Goal: Transaction & Acquisition: Purchase product/service

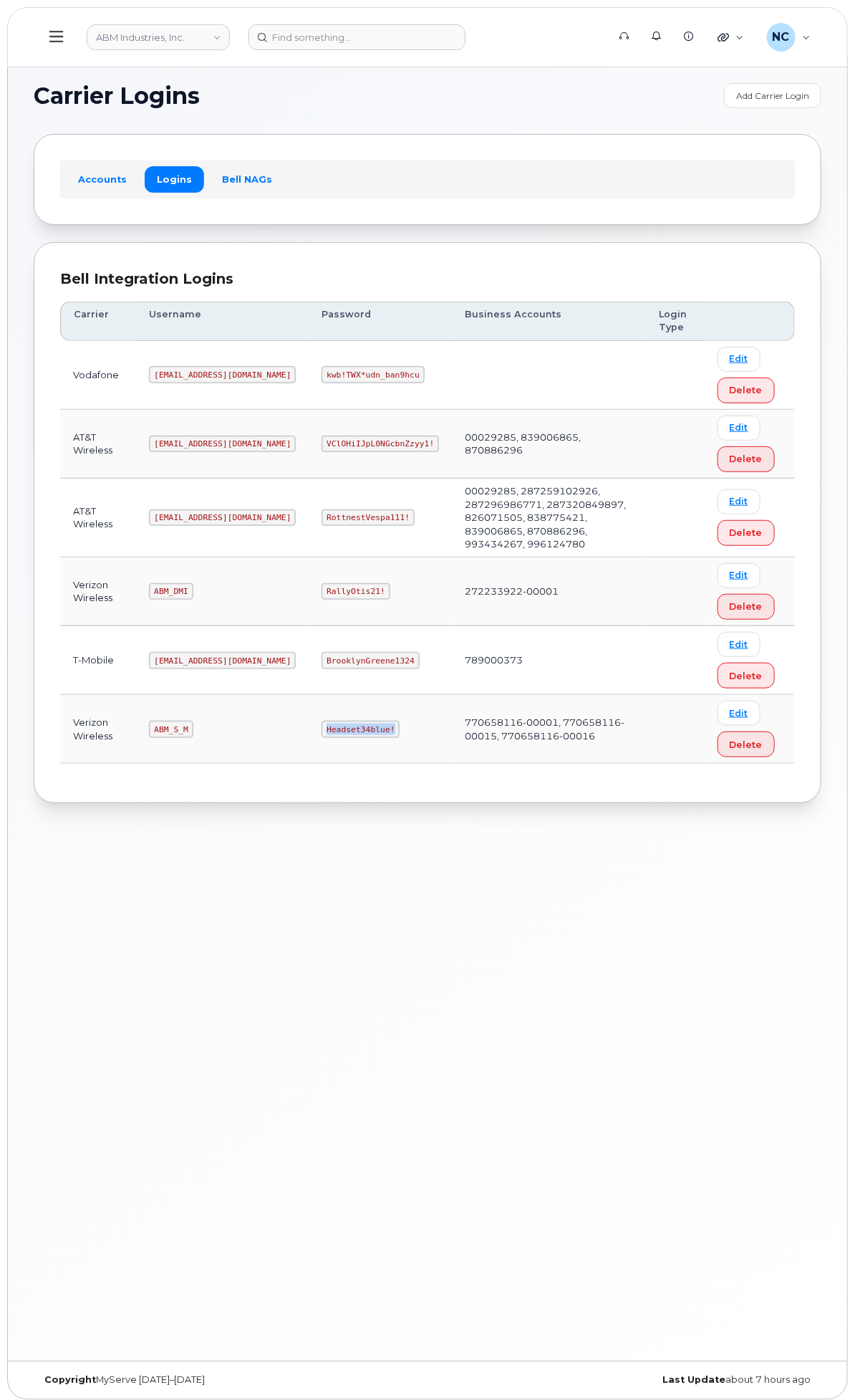
drag, startPoint x: 533, startPoint y: 810, endPoint x: 461, endPoint y: 810, distance: 72.0
click at [452, 764] on td "Headset34blue!" at bounding box center [380, 729] width 143 height 69
copy code "Headset34blue!"
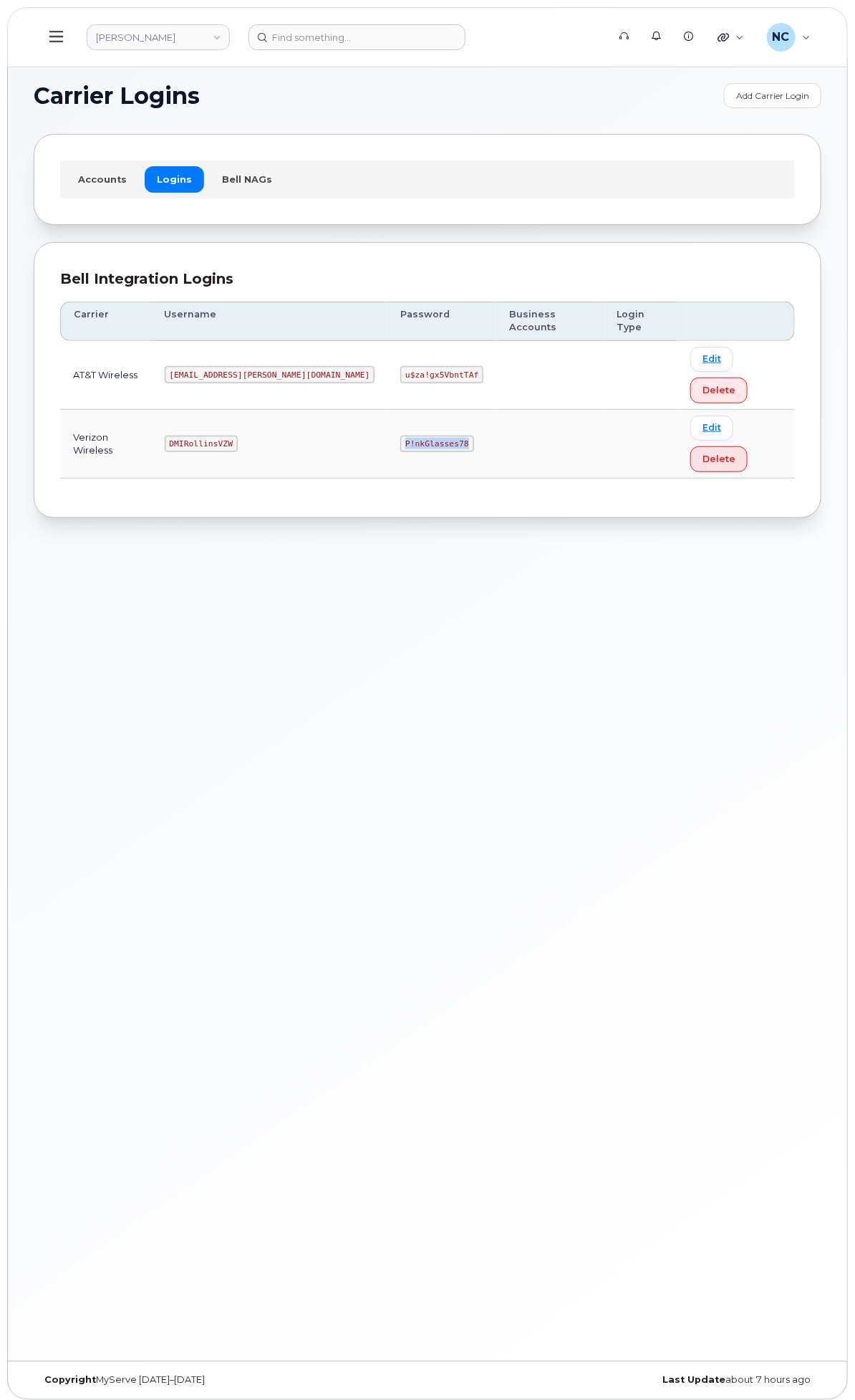
drag, startPoint x: 549, startPoint y: 446, endPoint x: 469, endPoint y: 449, distance: 80.1
click at [469, 449] on td "P!nkGlasses78" at bounding box center [442, 445] width 109 height 69
copy code "P!nkGlasses78"
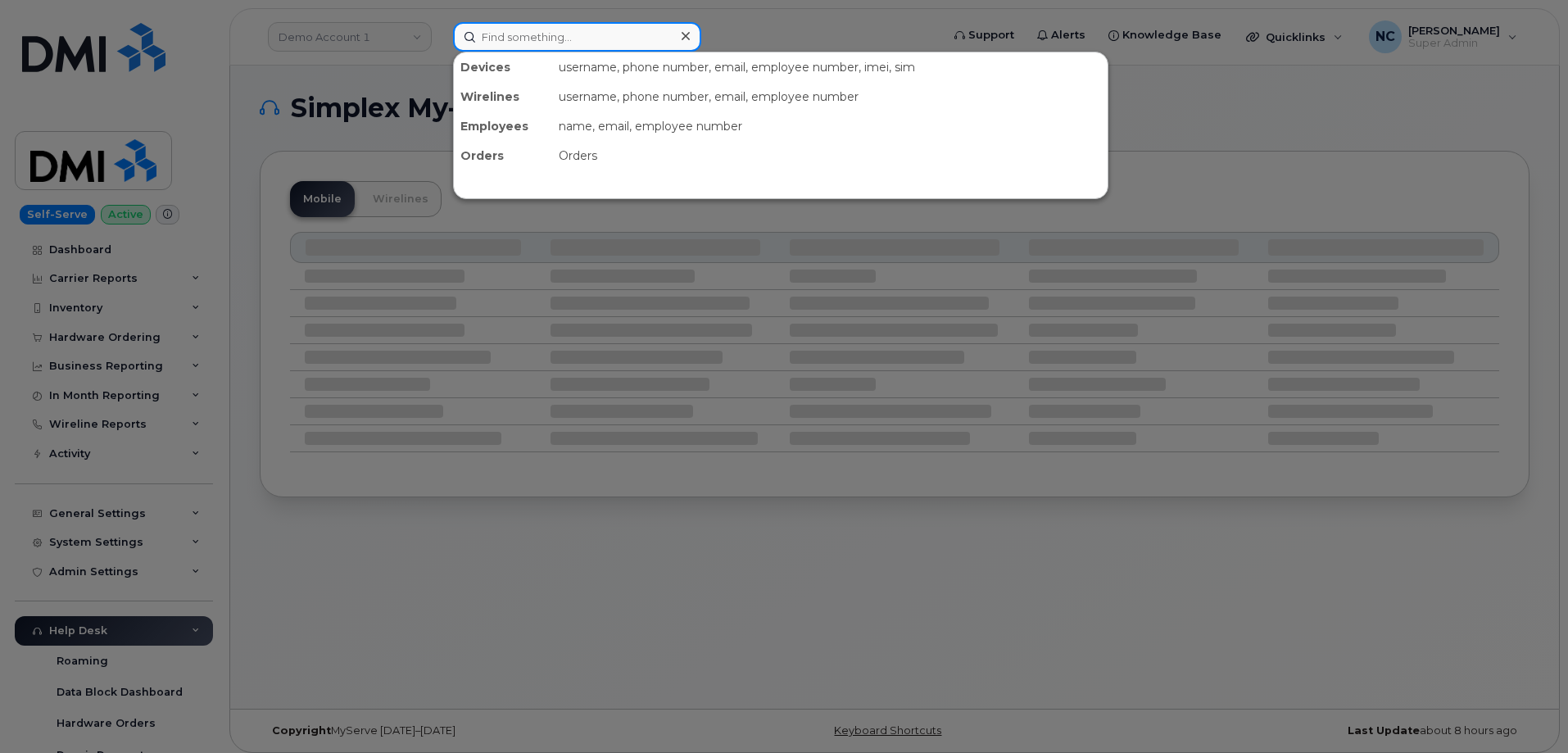
click at [585, 43] on input at bounding box center [576, 37] width 248 height 30
paste input "770-733-3069"
type input "770-733-3069"
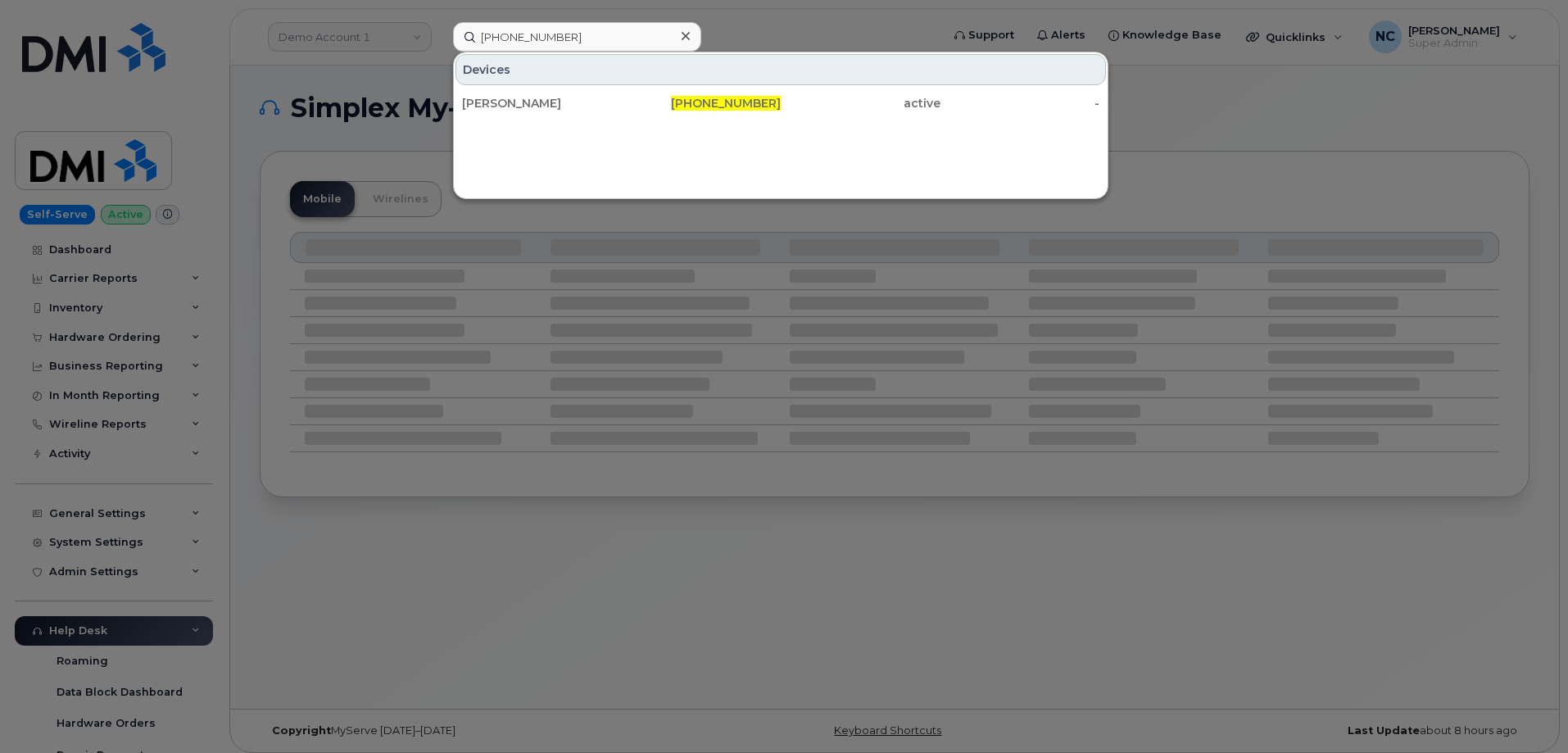
click at [644, 106] on div "770-733-3069" at bounding box center [702, 103] width 160 height 17
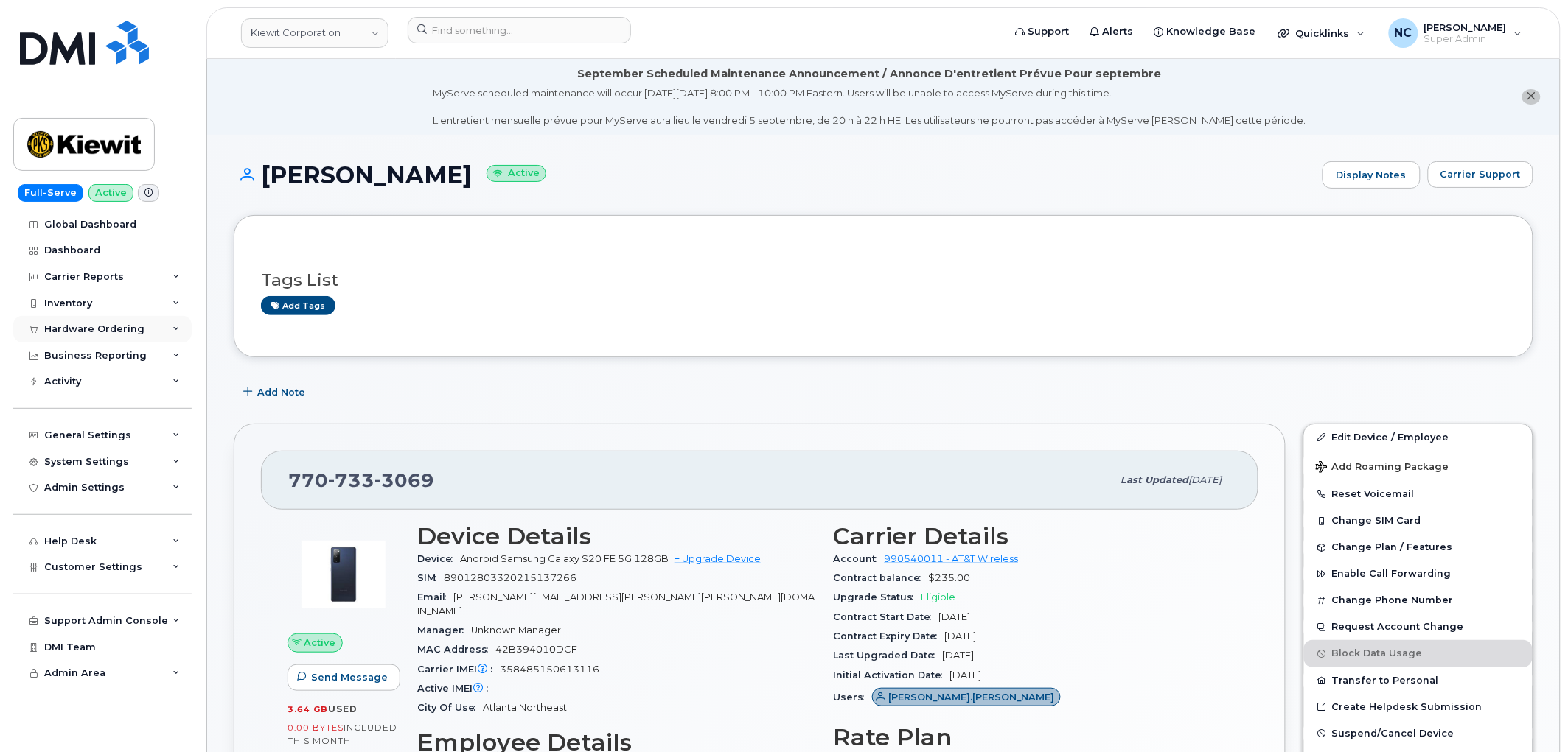
click at [118, 328] on div "Hardware Ordering" at bounding box center [94, 329] width 100 height 12
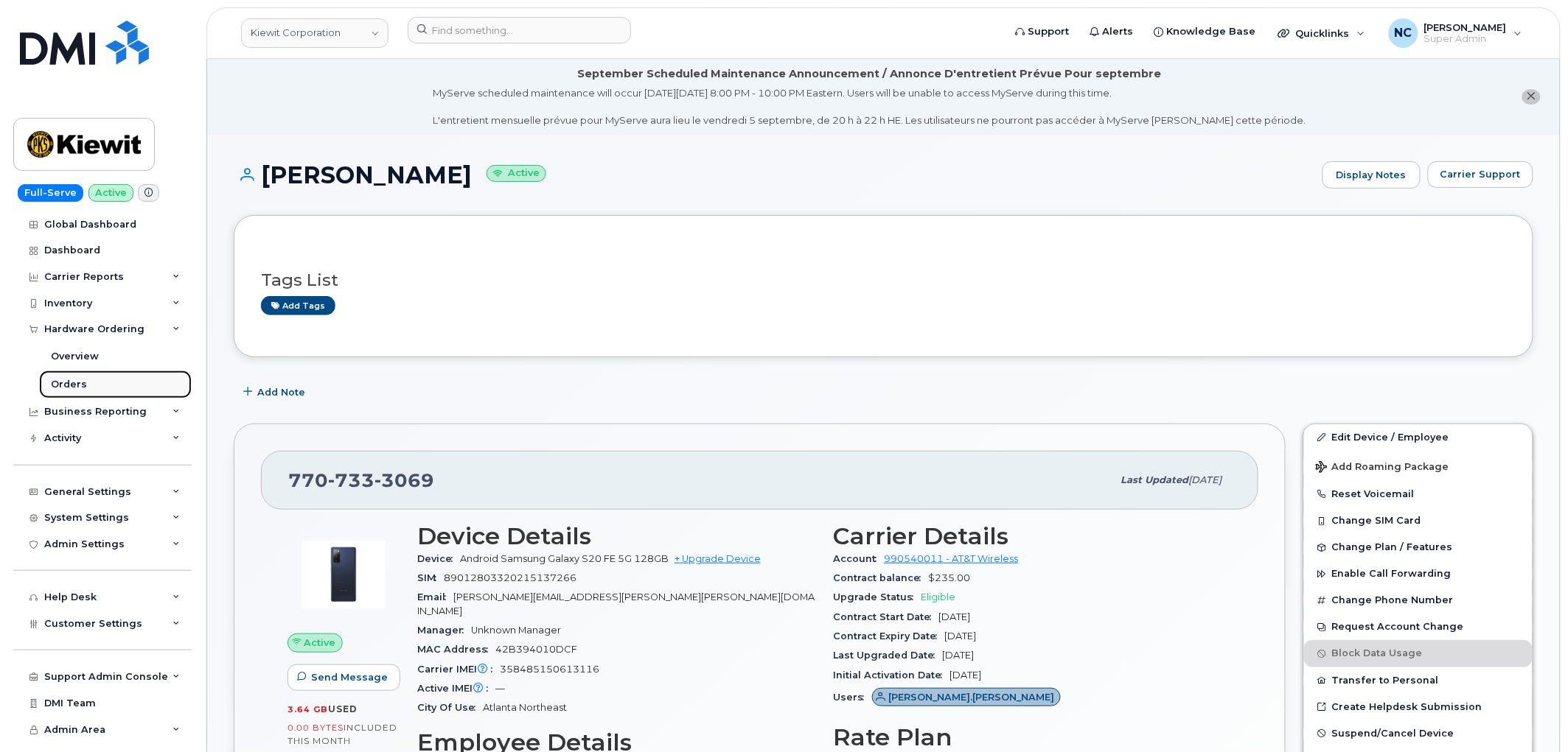
click at [57, 389] on div "Orders" at bounding box center [68, 384] width 36 height 13
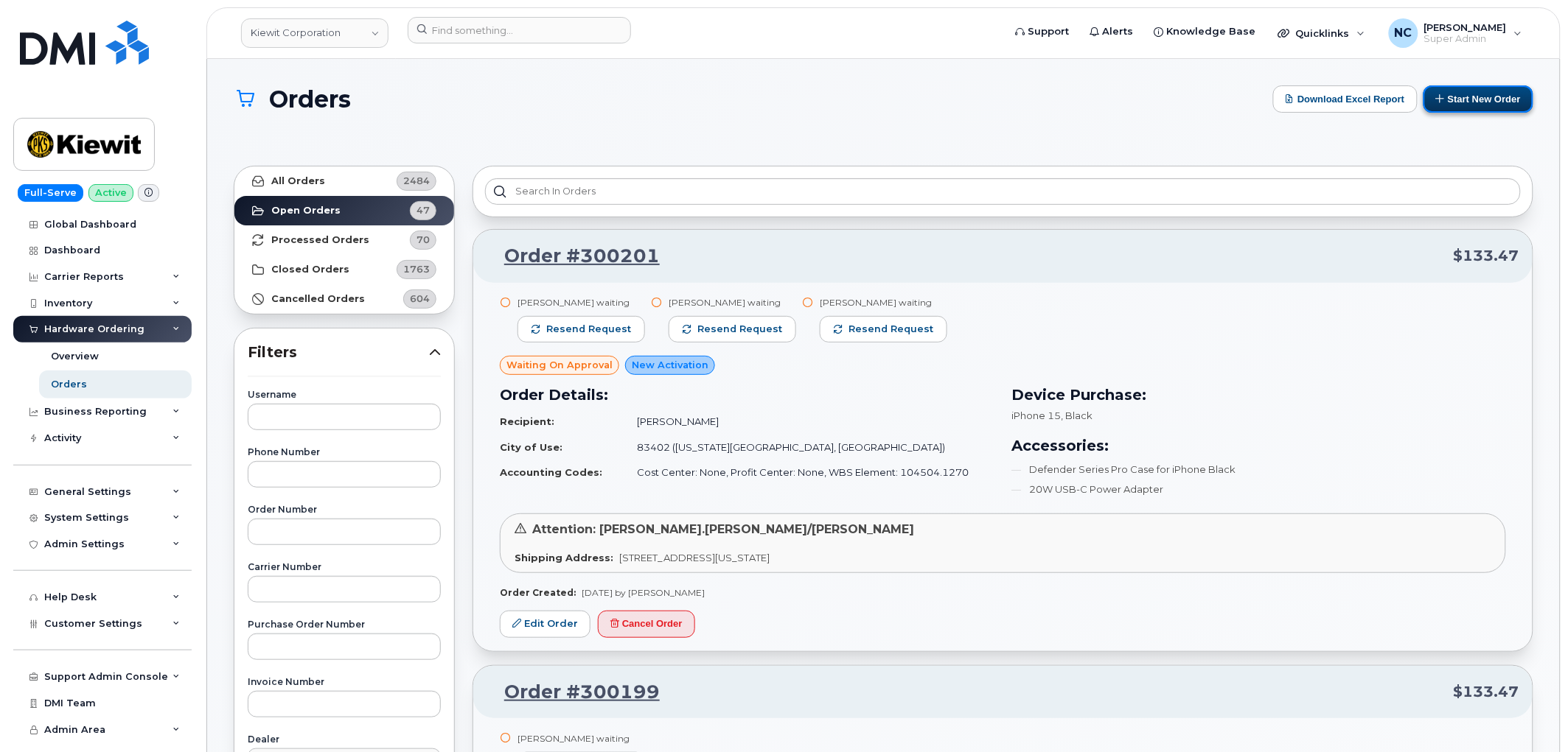
click at [1500, 94] on button "Start New Order" at bounding box center [1479, 99] width 110 height 28
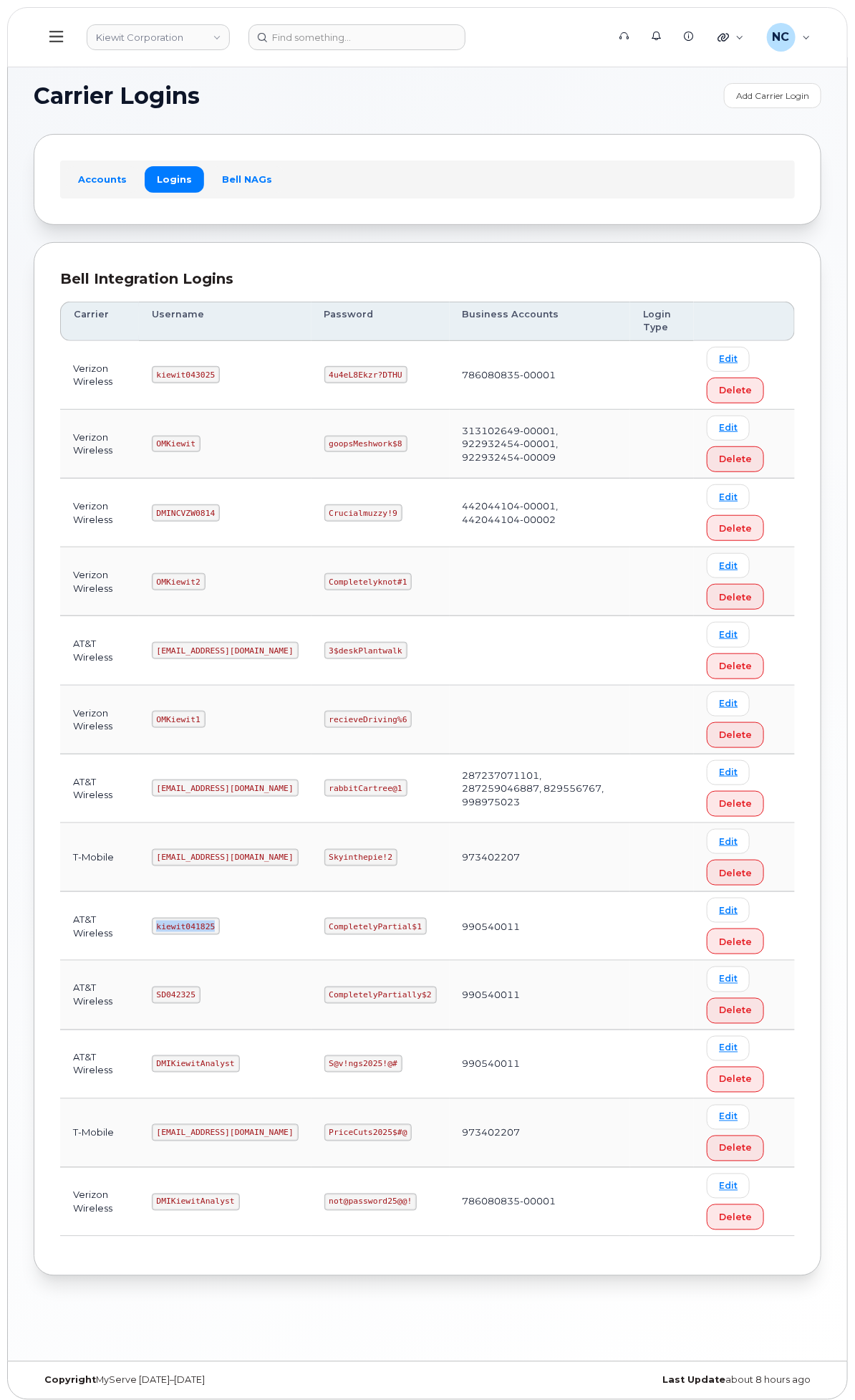
drag, startPoint x: 413, startPoint y: 950, endPoint x: 324, endPoint y: 947, distance: 89.1
click at [311, 947] on td "kiewit041825" at bounding box center [225, 926] width 173 height 69
copy code "kiewit041825"
drag, startPoint x: 579, startPoint y: 957, endPoint x: 504, endPoint y: 950, distance: 75.3
click at [427, 935] on code "CompletelyPartial$1" at bounding box center [375, 926] width 103 height 17
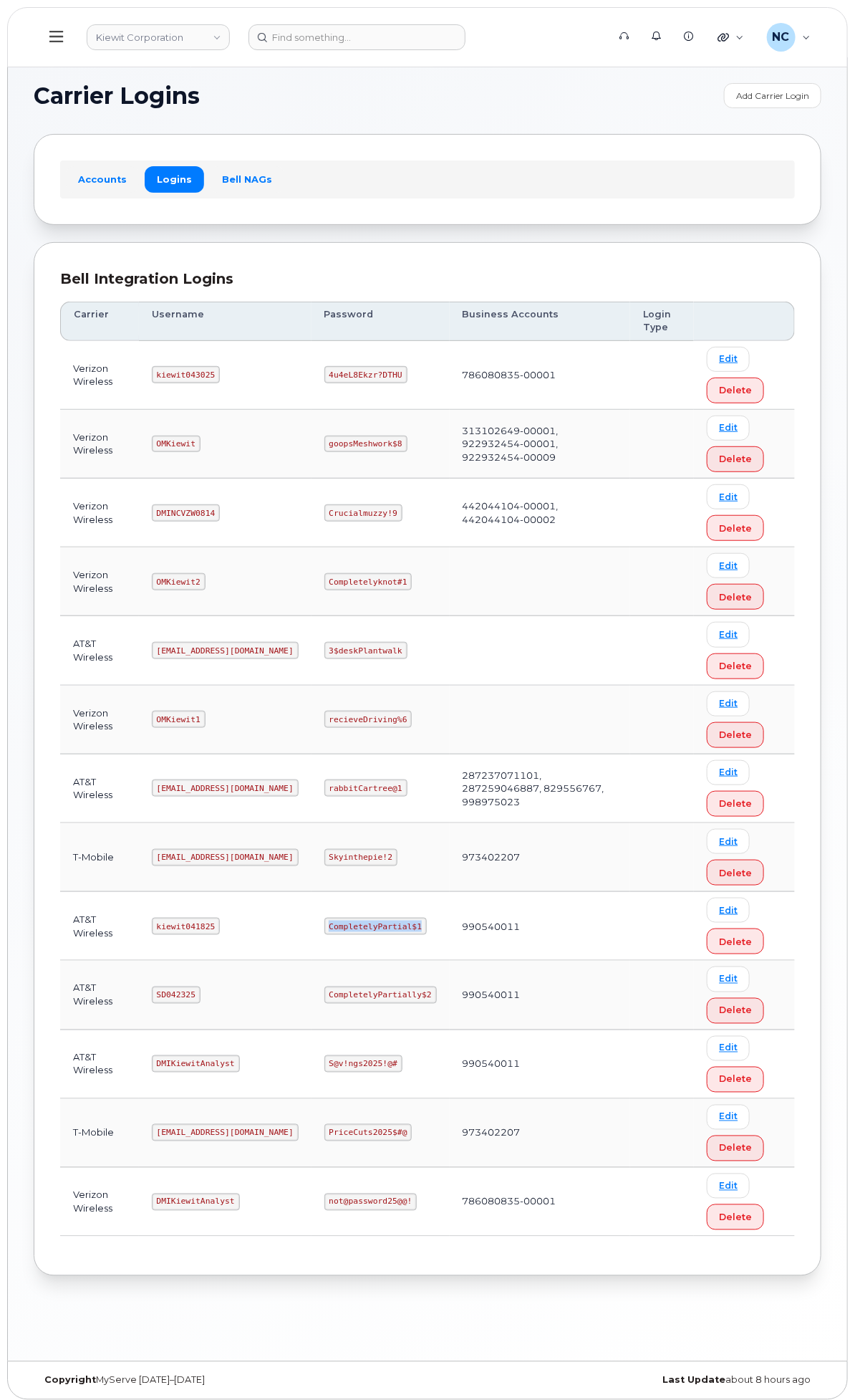
copy code "CompletelyPartial$1"
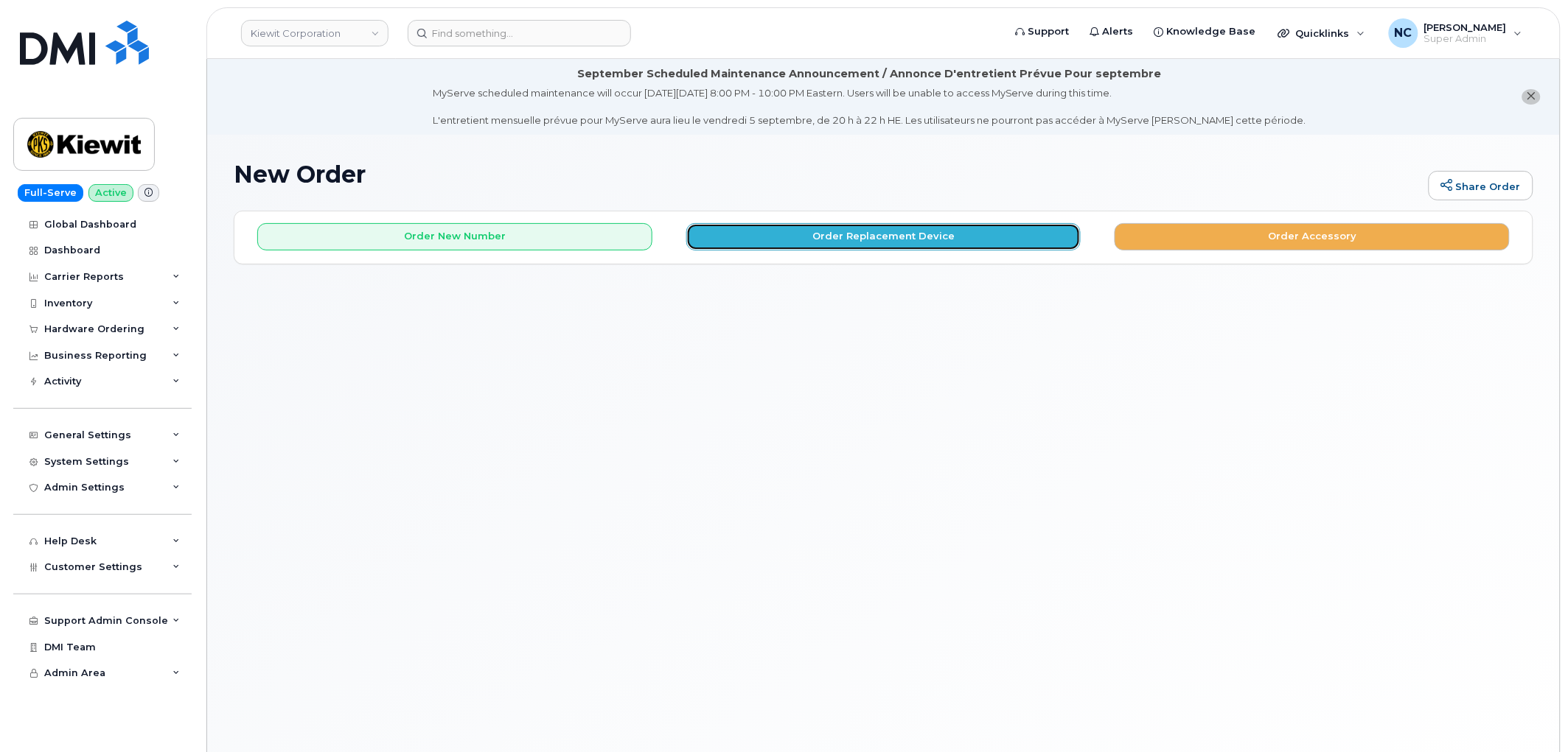
click at [831, 245] on button "Order Replacement Device" at bounding box center [884, 236] width 395 height 28
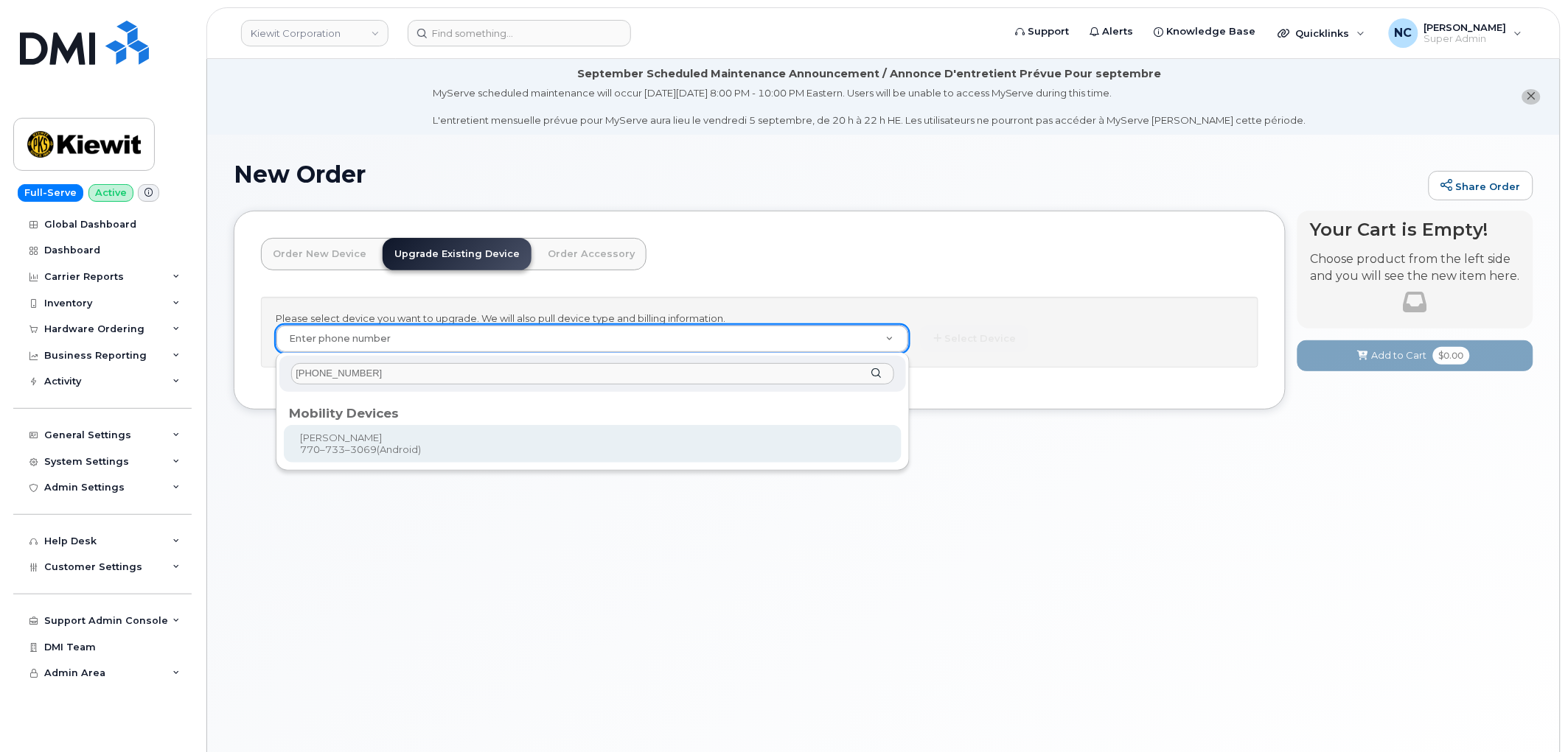
type input "770-733-3069"
type input "1120630"
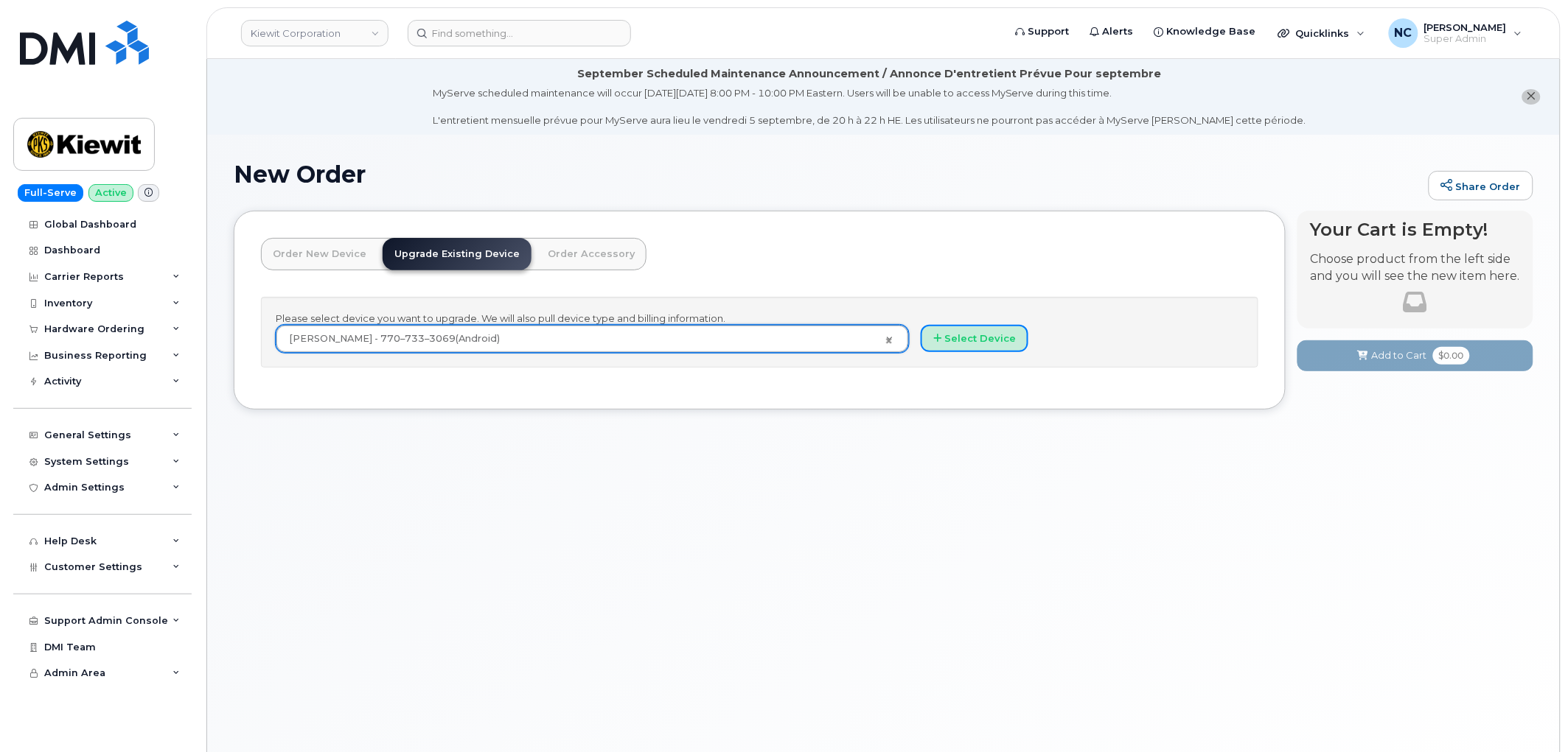
drag, startPoint x: 1003, startPoint y: 339, endPoint x: 952, endPoint y: 416, distance: 92.4
click at [1001, 340] on button "Select Device" at bounding box center [975, 338] width 107 height 28
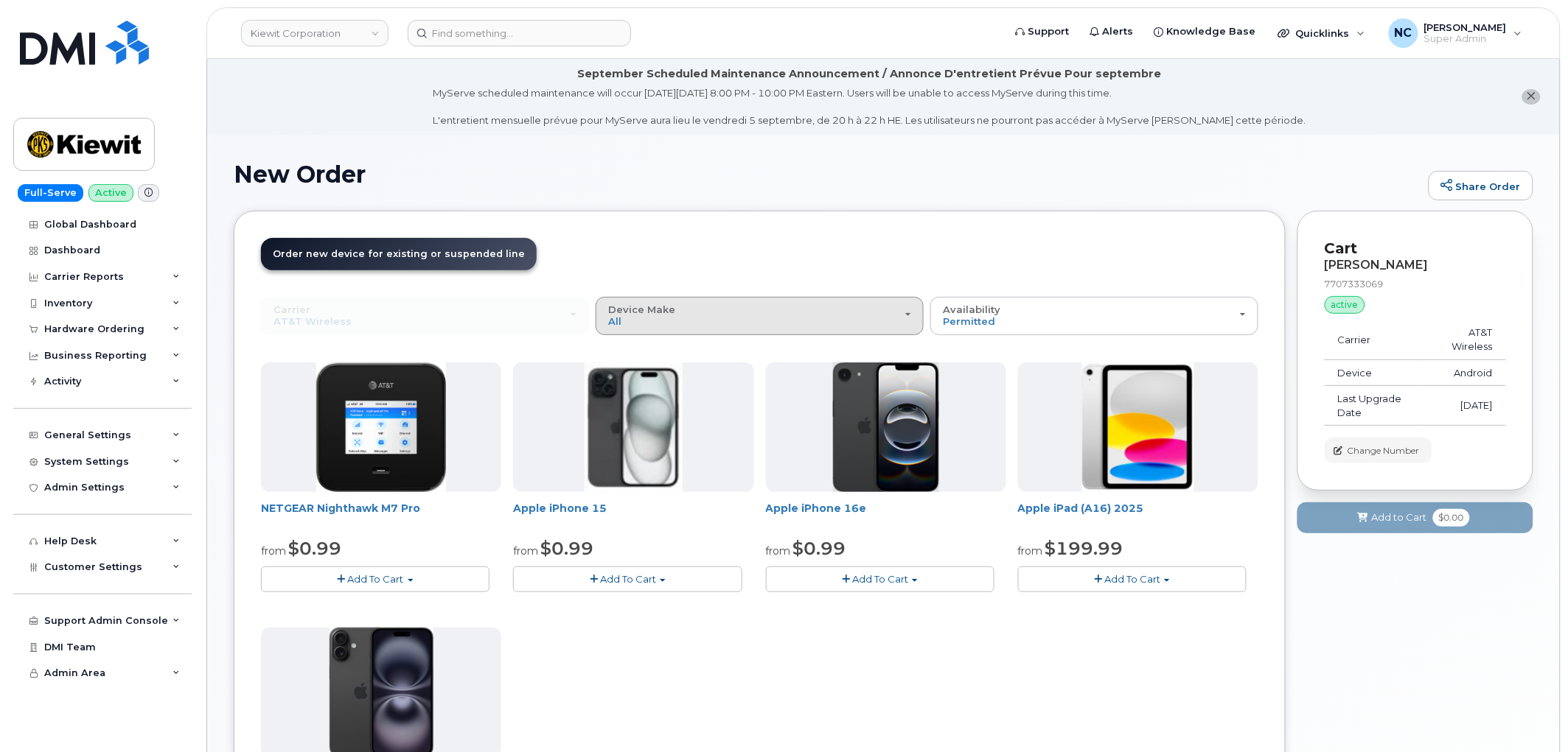
click at [725, 322] on div "Device Make All iPhone Modem Tablet" at bounding box center [760, 316] width 303 height 23
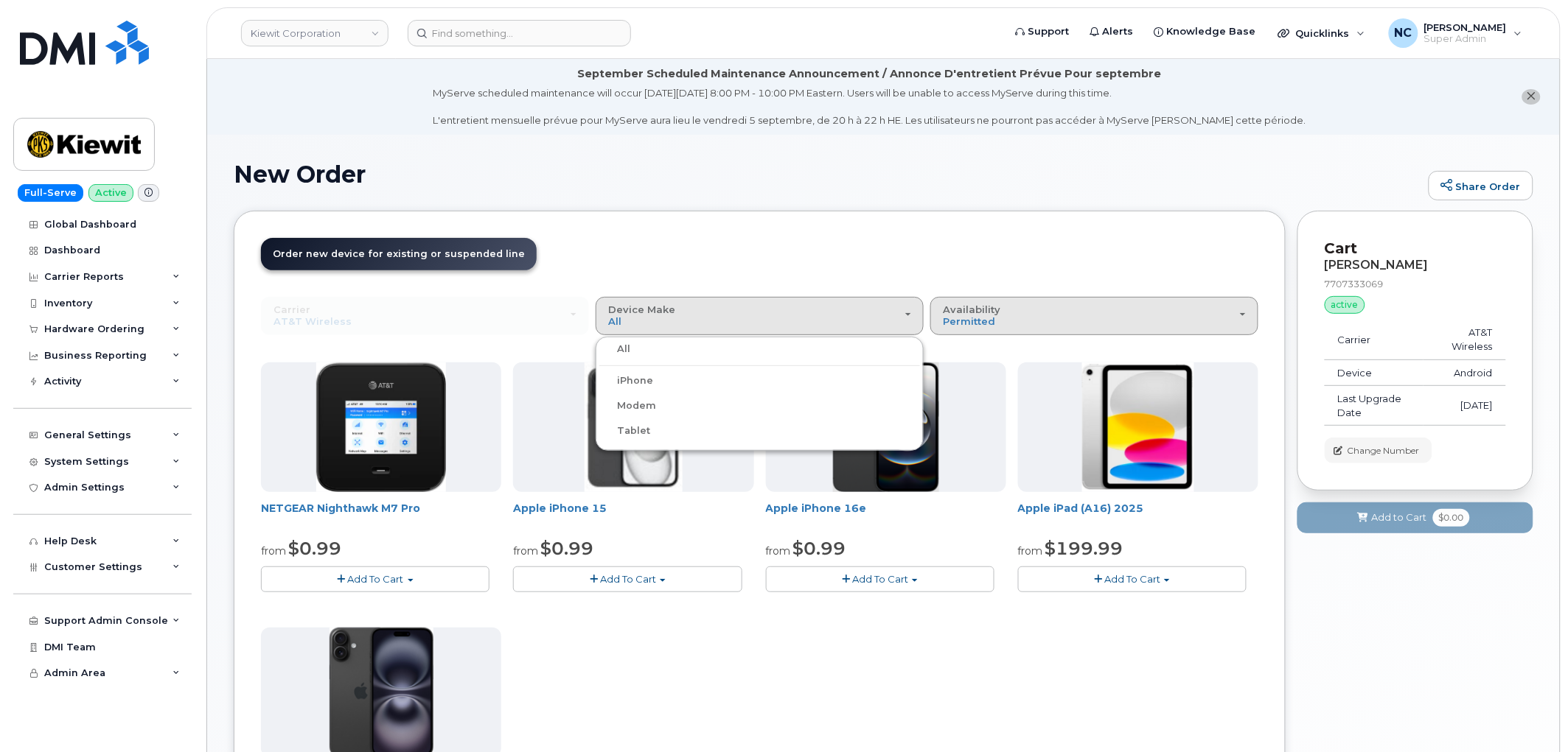
click at [1021, 312] on div "Availability Permitted All" at bounding box center [1094, 316] width 303 height 23
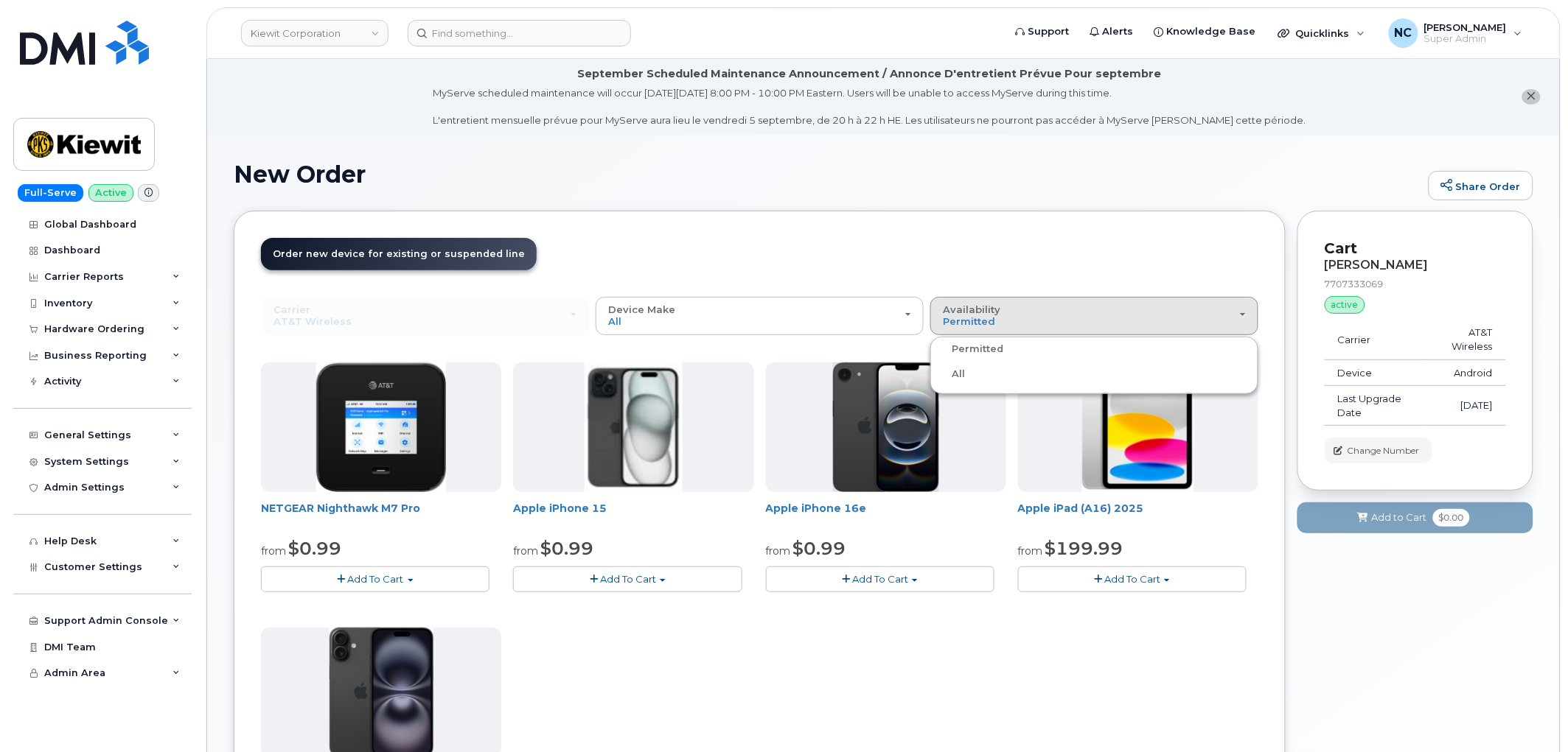
click at [992, 372] on div "All" at bounding box center [1094, 375] width 321 height 18
click at [983, 328] on button "Availability Permitted All" at bounding box center [1094, 315] width 328 height 38
click at [960, 365] on ul "Permitted All" at bounding box center [1094, 365] width 328 height 58
drag, startPoint x: 975, startPoint y: 317, endPoint x: 965, endPoint y: 353, distance: 37.4
click at [975, 319] on span "Permitted" at bounding box center [969, 321] width 52 height 12
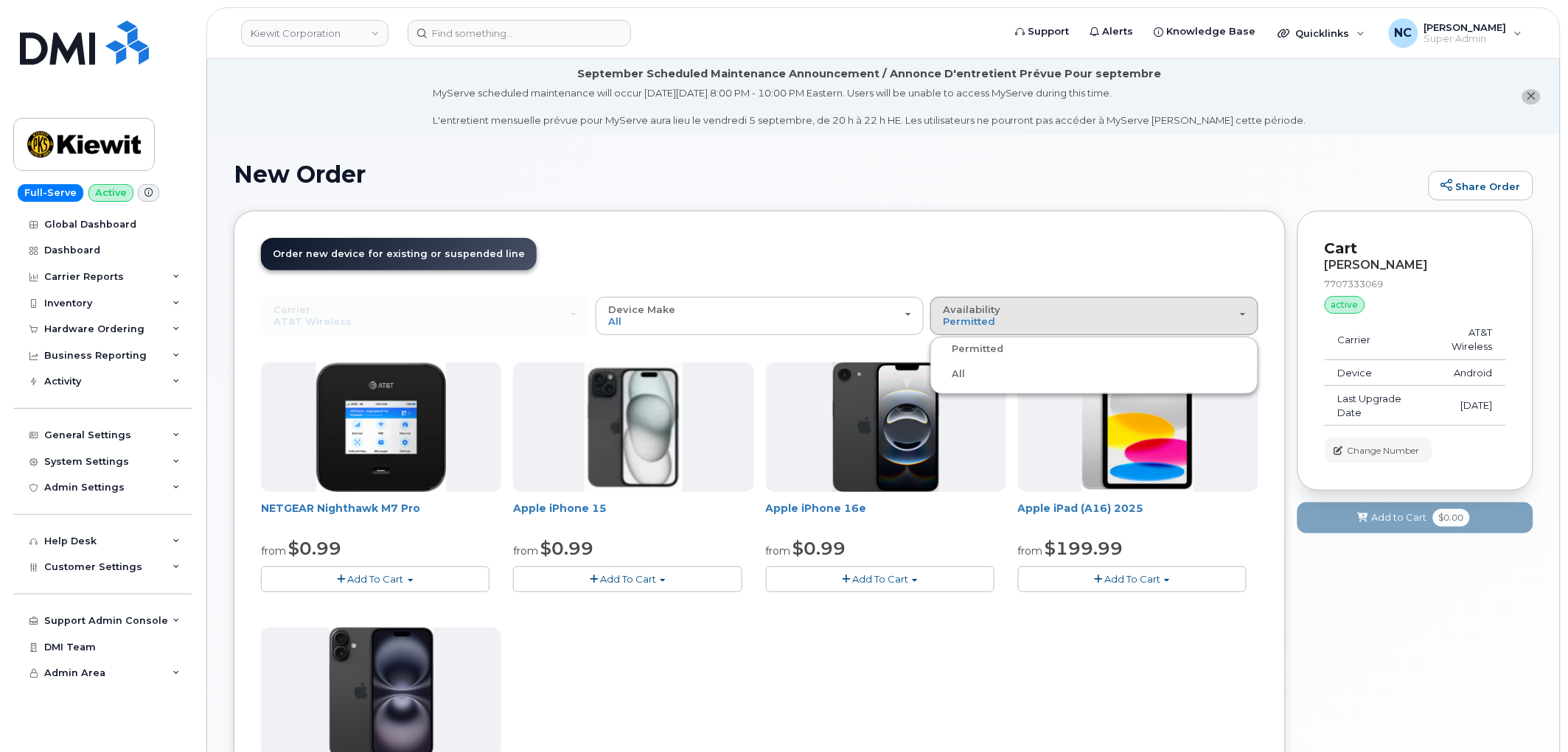
click at [957, 372] on label "All" at bounding box center [950, 375] width 31 height 18
click at [0, 0] on input "All" at bounding box center [0, 0] width 0 height 0
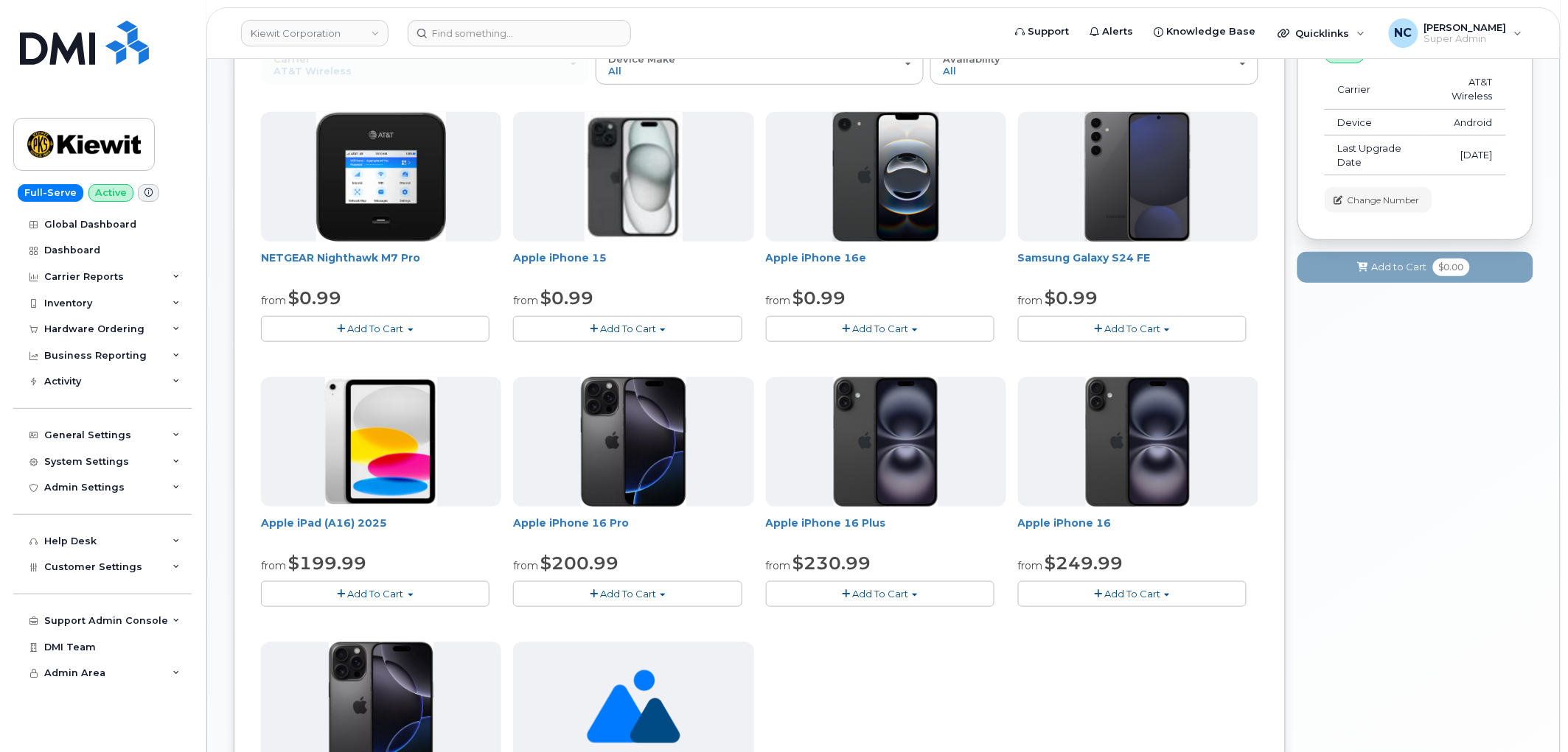
scroll to position [245, 0]
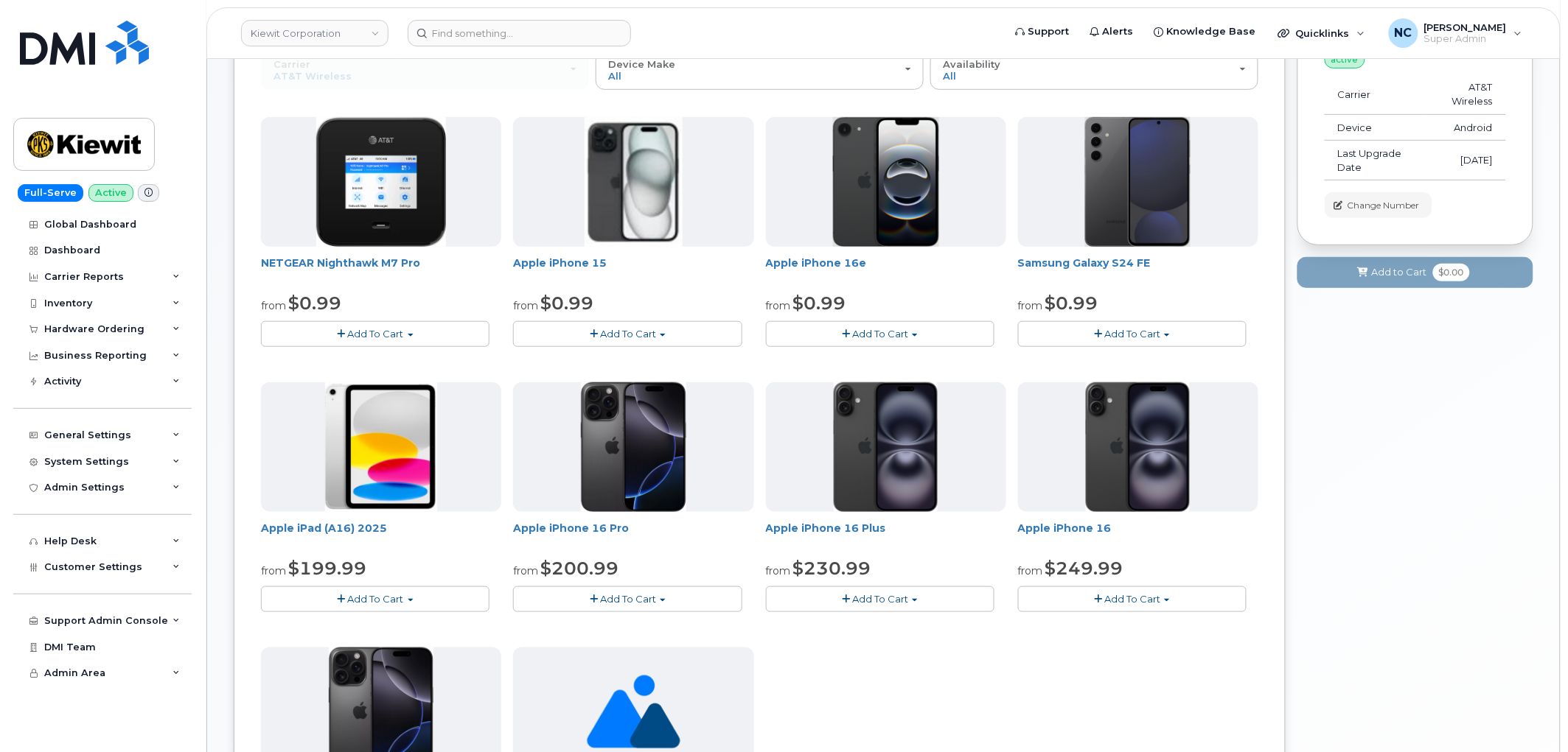
click at [1134, 342] on button "Add To Cart" at bounding box center [1132, 334] width 228 height 26
click at [1343, 466] on div "Your Cart is Empty! Choose product from the left side and you will see the new …" at bounding box center [1416, 535] width 236 height 1140
